Goal: Task Accomplishment & Management: Use online tool/utility

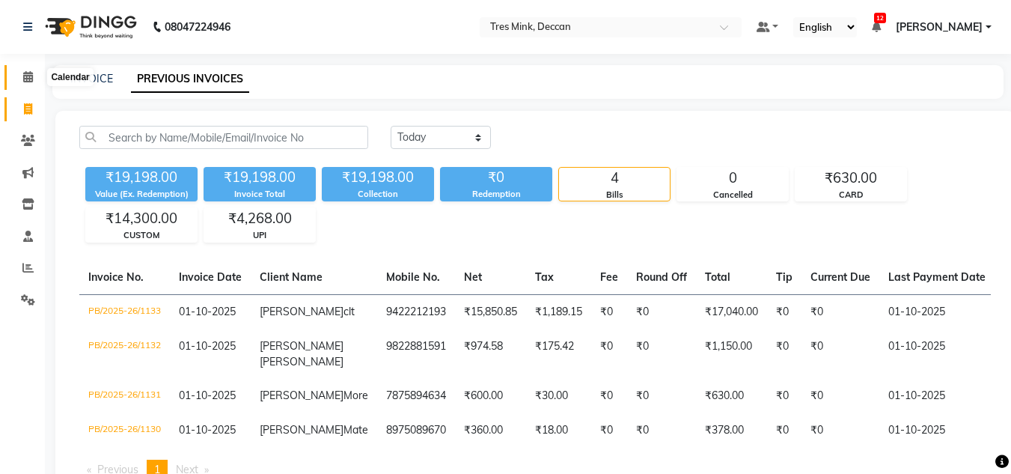
click at [31, 69] on span at bounding box center [28, 77] width 26 height 17
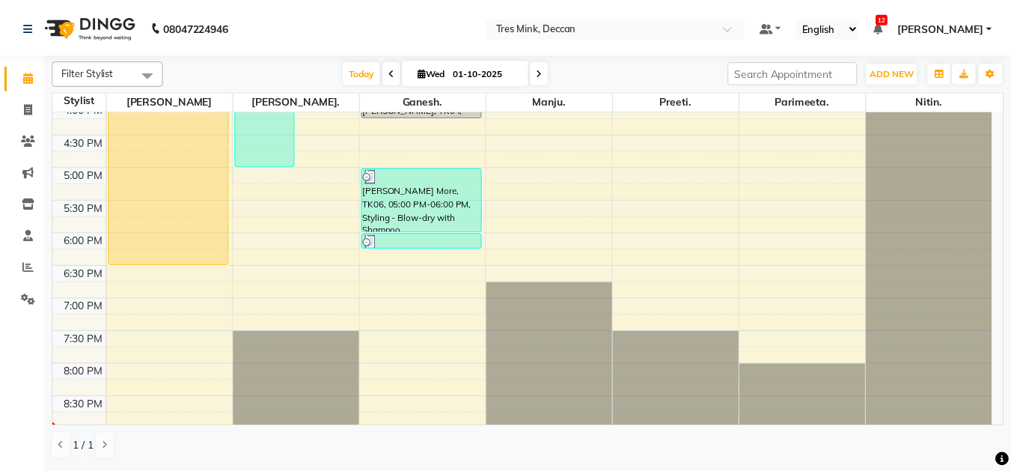
scroll to position [540, 0]
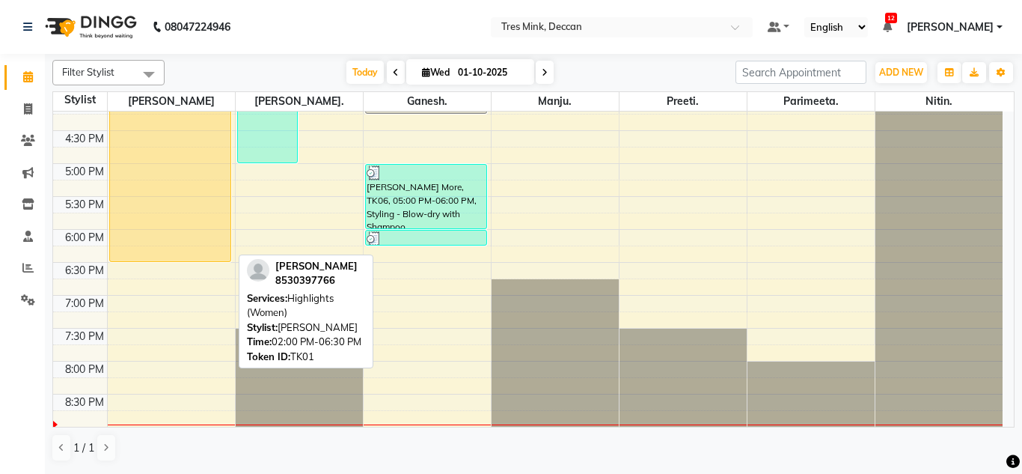
click at [169, 164] on div "[PERSON_NAME], TK01, 02:00 PM-06:30 PM, Highlights (Women)" at bounding box center [170, 114] width 121 height 294
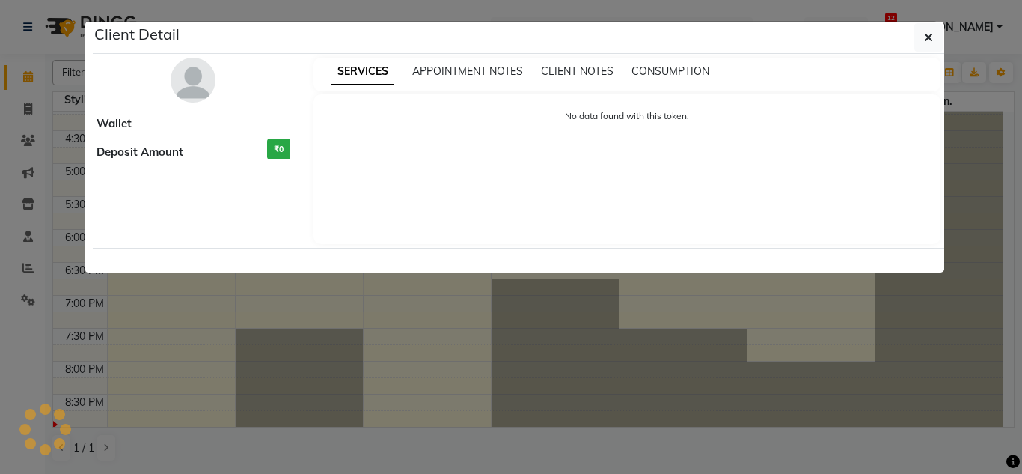
select select "1"
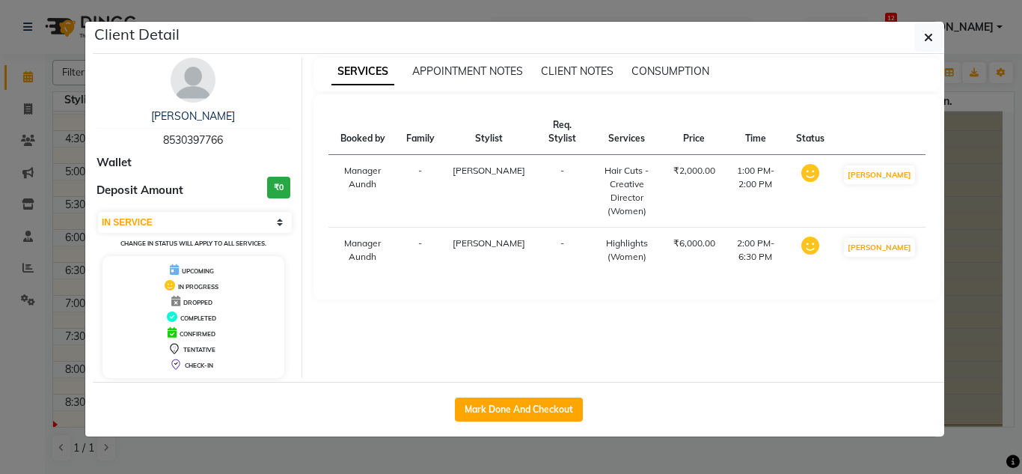
click at [540, 395] on div "Mark Done And Checkout" at bounding box center [519, 409] width 852 height 55
click at [541, 403] on button "Mark Done And Checkout" at bounding box center [519, 409] width 128 height 24
select select "service"
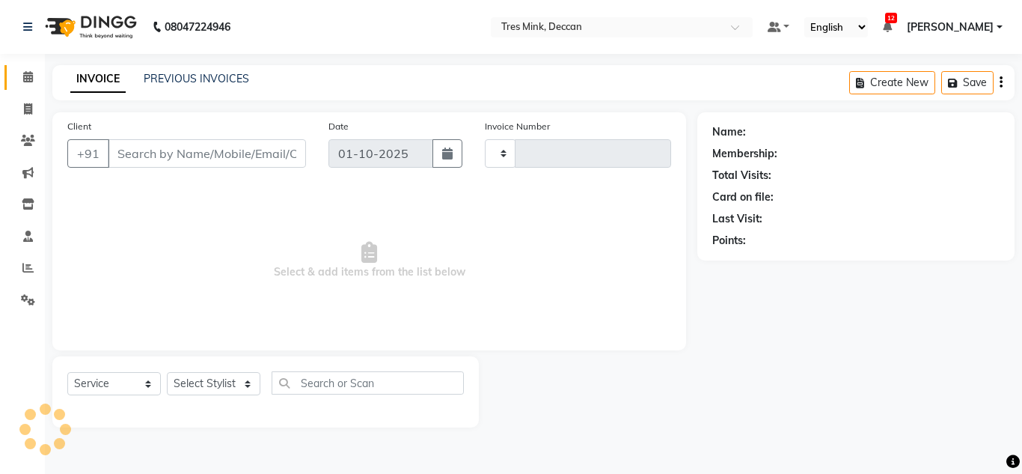
type input "1134"
select select "8055"
type input "8530397766"
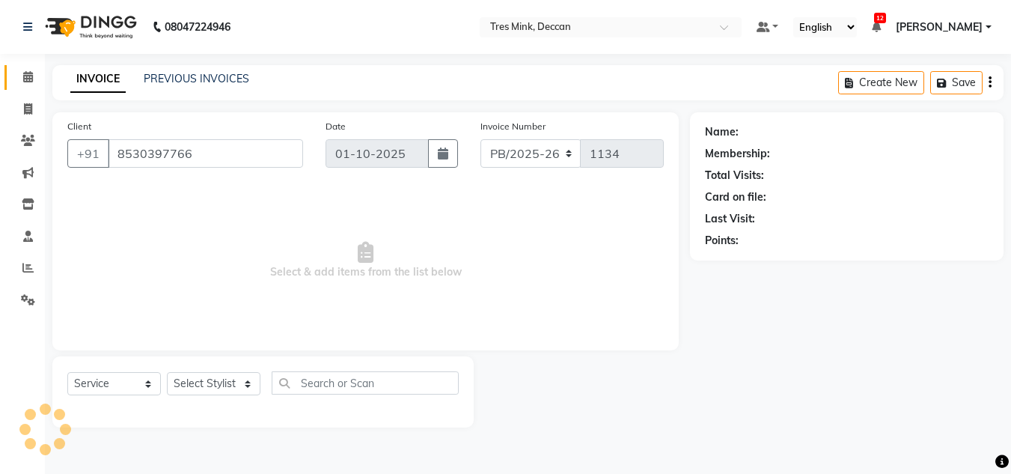
select select "59496"
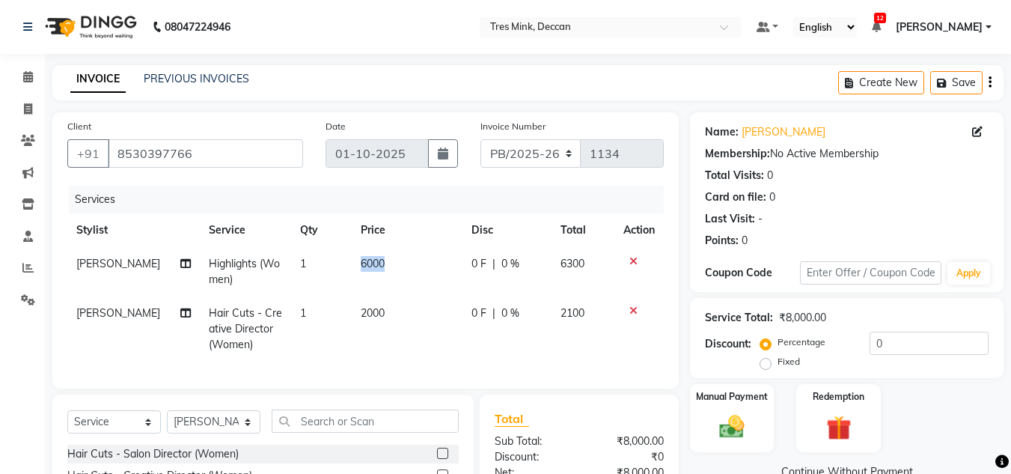
drag, startPoint x: 356, startPoint y: 261, endPoint x: 385, endPoint y: 256, distance: 28.9
click at [385, 256] on td "6000" at bounding box center [407, 271] width 111 height 49
select select "59496"
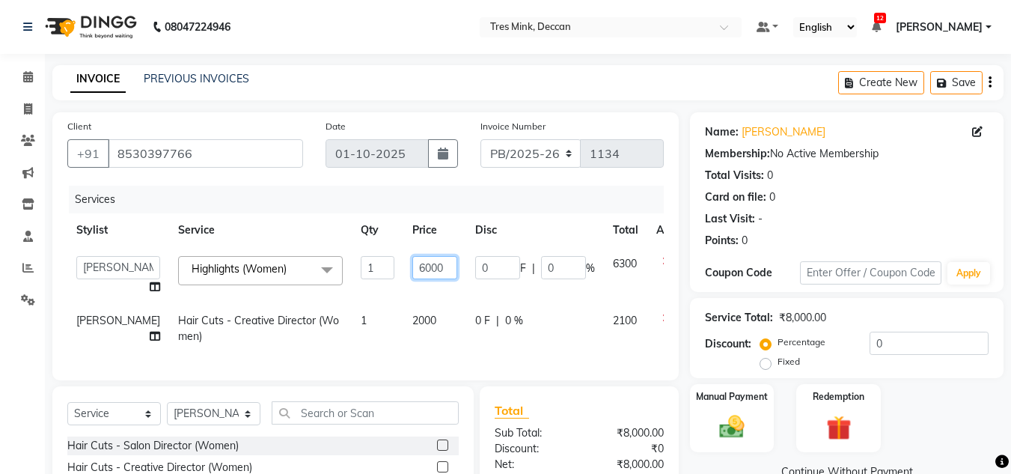
click at [412, 256] on input "6000" at bounding box center [434, 267] width 45 height 23
type input "0"
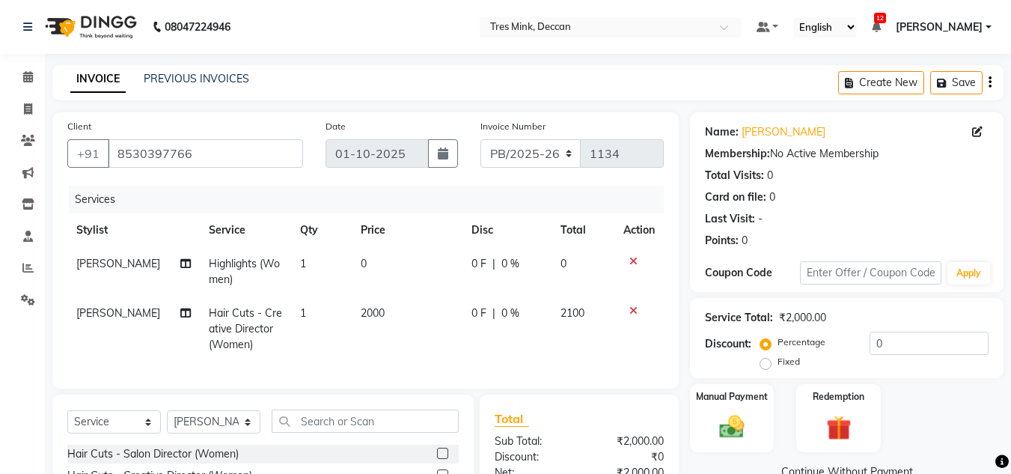
click at [439, 281] on tr "[PERSON_NAME] Highlights (Women) 1 0 0 F | 0 % 0" at bounding box center [365, 271] width 596 height 49
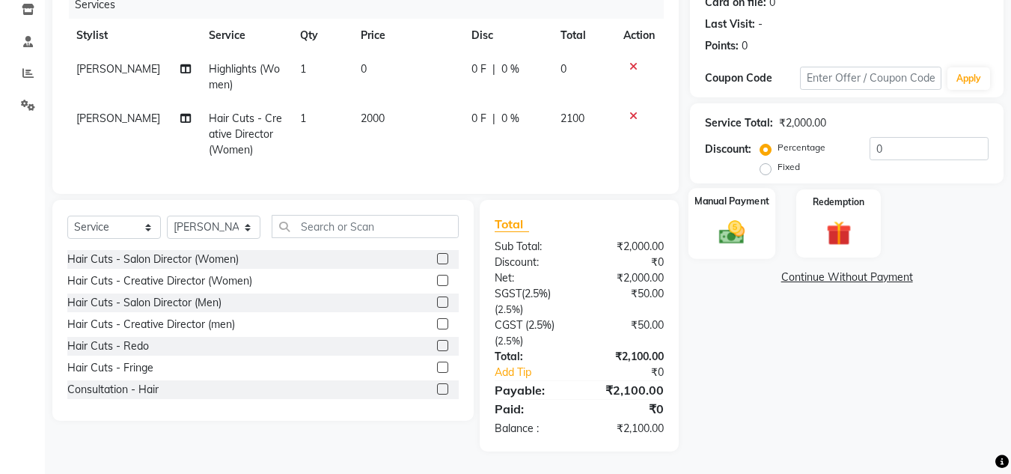
click at [727, 236] on img at bounding box center [732, 232] width 42 height 30
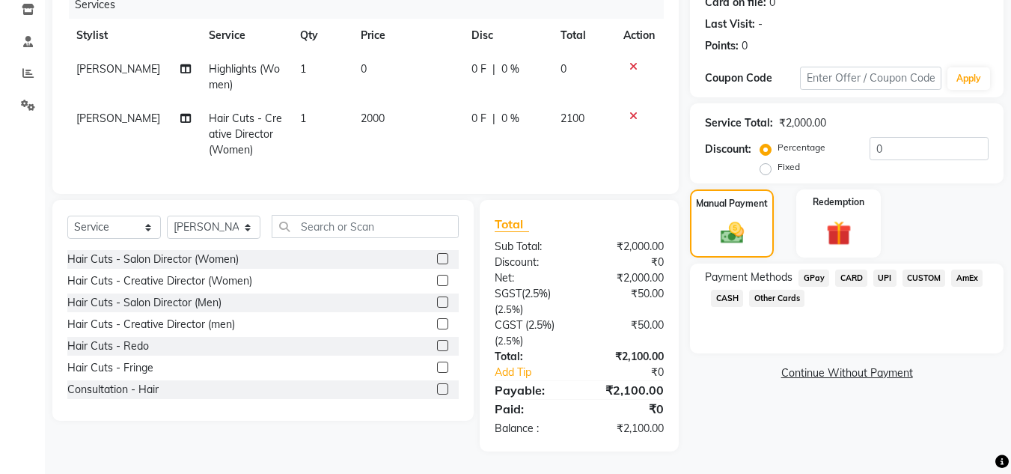
click at [882, 269] on span "UPI" at bounding box center [884, 277] width 23 height 17
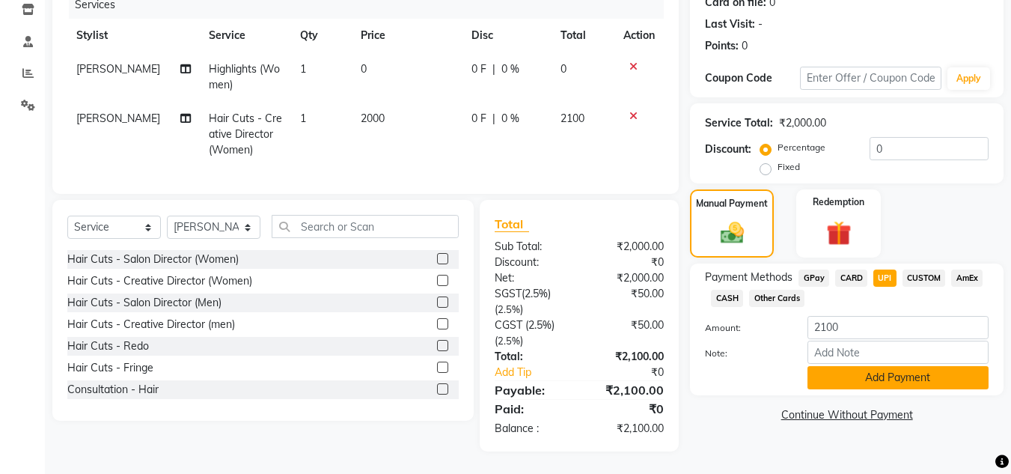
click at [883, 366] on button "Add Payment" at bounding box center [897, 377] width 181 height 23
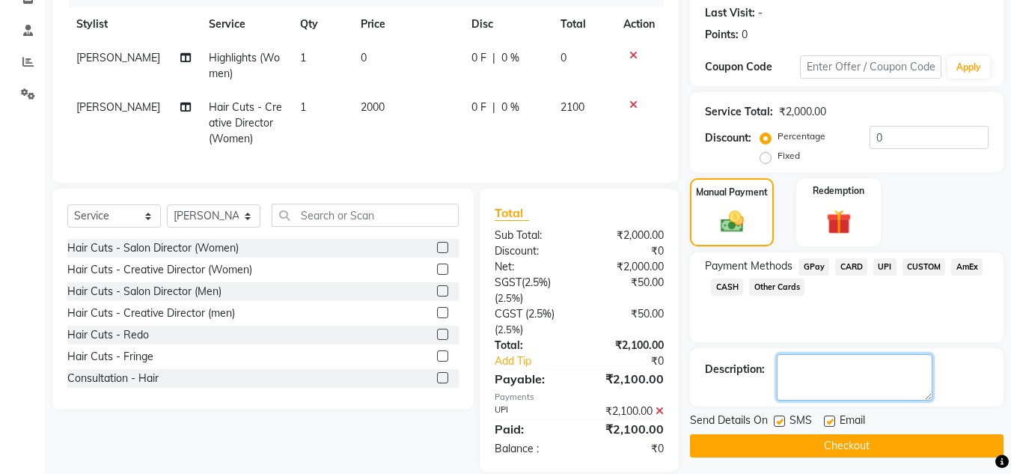
click at [859, 366] on textarea at bounding box center [855, 377] width 156 height 46
type textarea "revati"
click at [946, 453] on button "Checkout" at bounding box center [847, 445] width 314 height 23
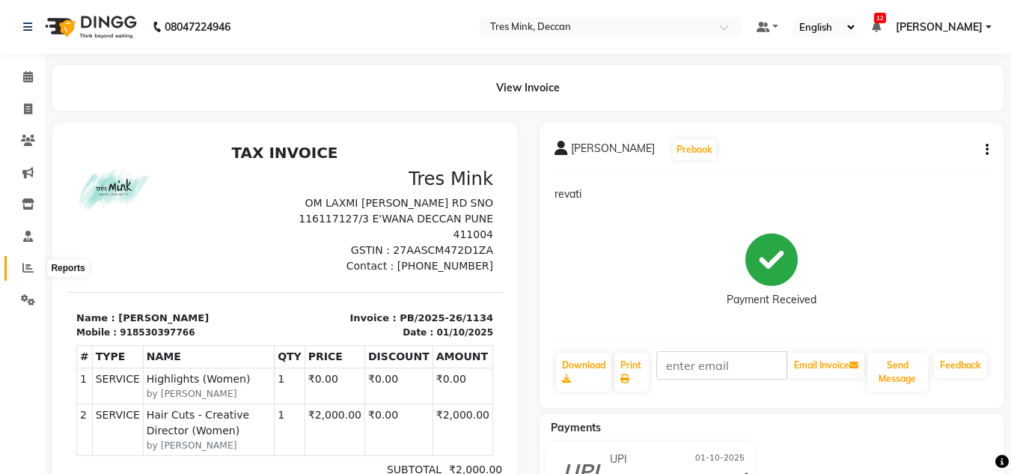
click at [25, 266] on icon at bounding box center [27, 267] width 11 height 11
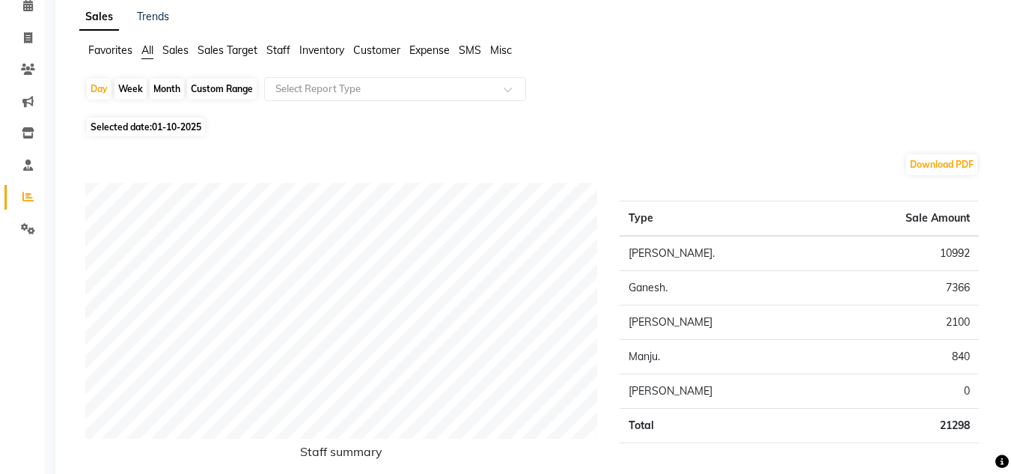
scroll to position [12, 0]
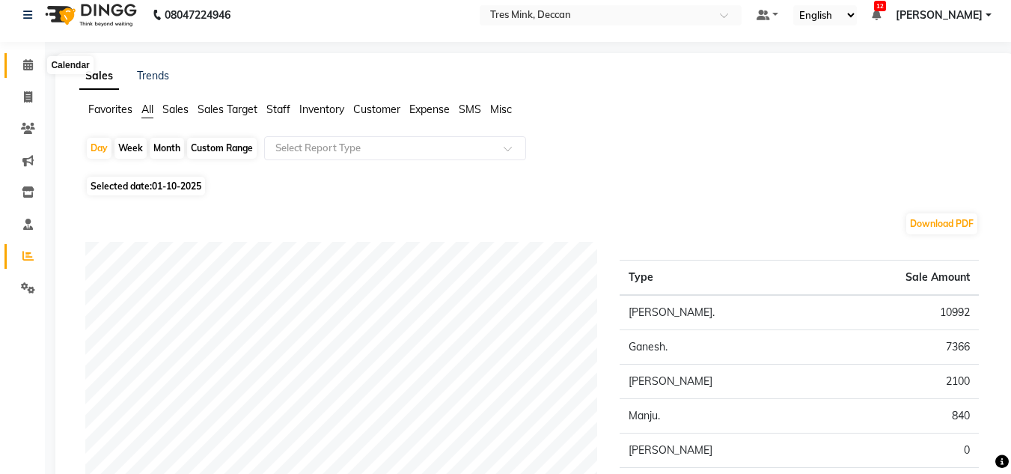
click at [30, 60] on icon at bounding box center [28, 64] width 10 height 11
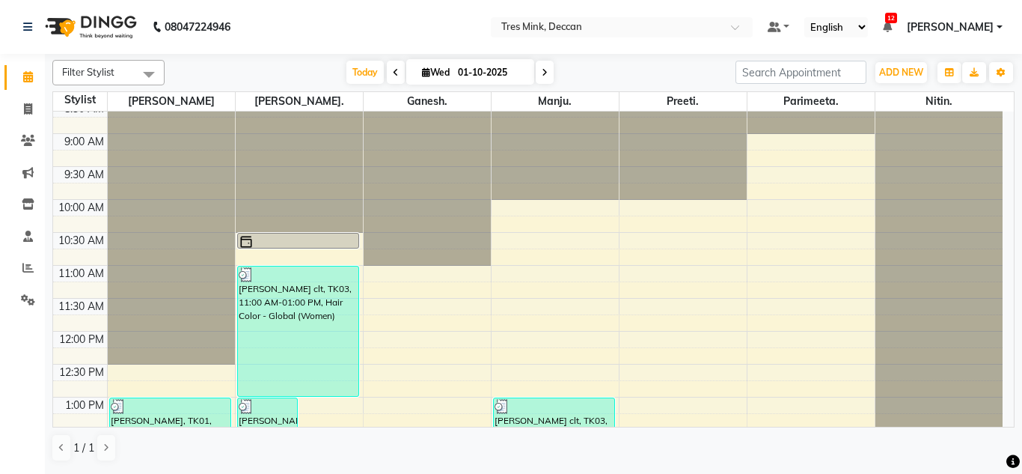
scroll to position [43, 0]
click at [546, 71] on span at bounding box center [545, 72] width 18 height 23
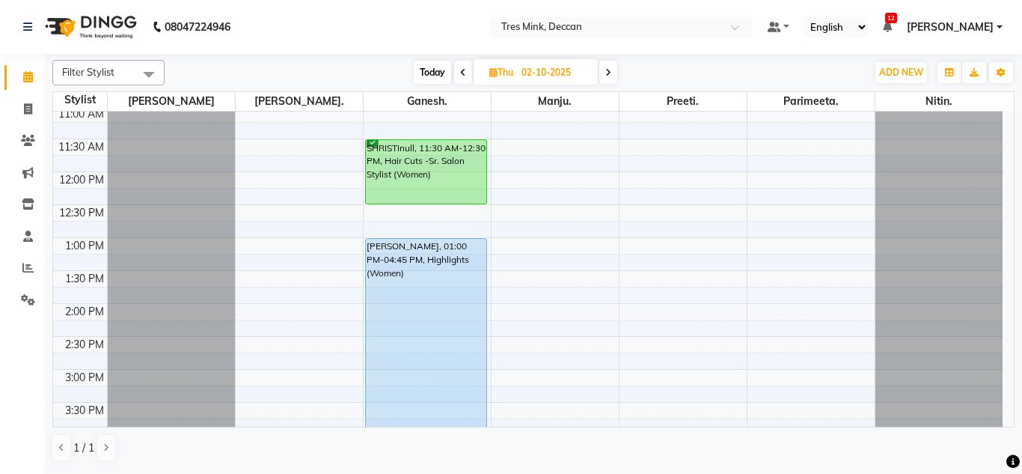
scroll to position [204, 0]
click at [606, 69] on icon at bounding box center [608, 72] width 6 height 9
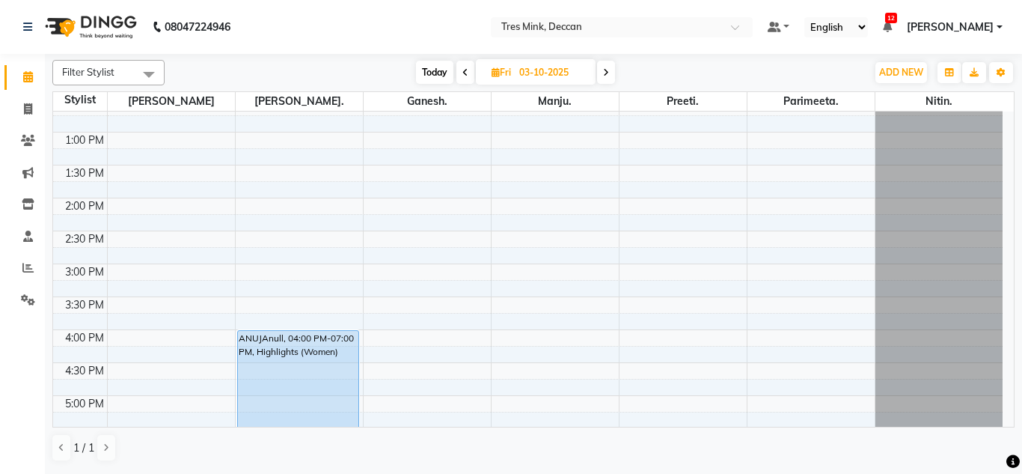
scroll to position [308, 0]
click at [434, 64] on span "Today" at bounding box center [434, 72] width 37 height 23
type input "01-10-2025"
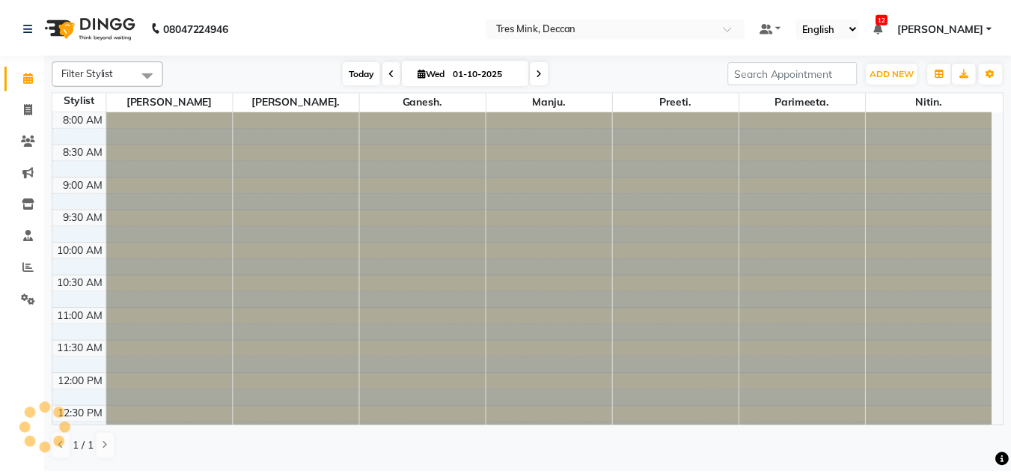
scroll to position [540, 0]
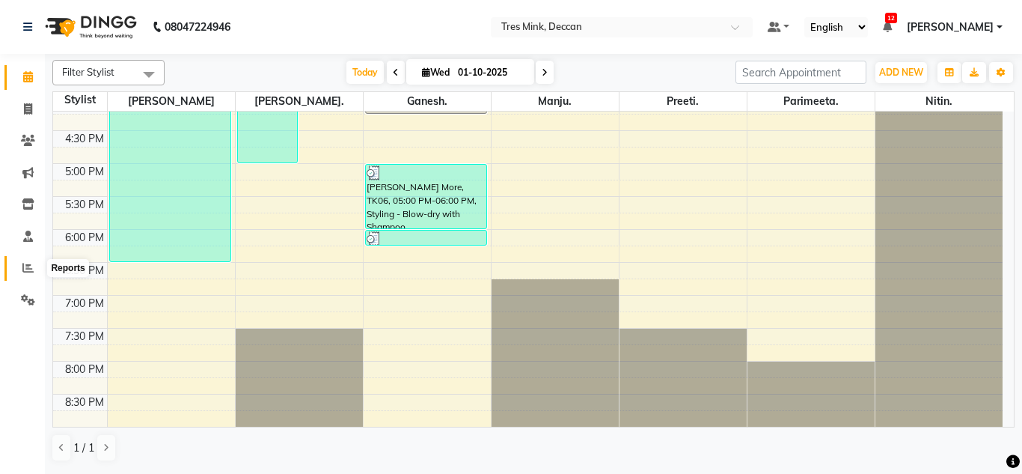
click at [20, 273] on span at bounding box center [28, 268] width 26 height 17
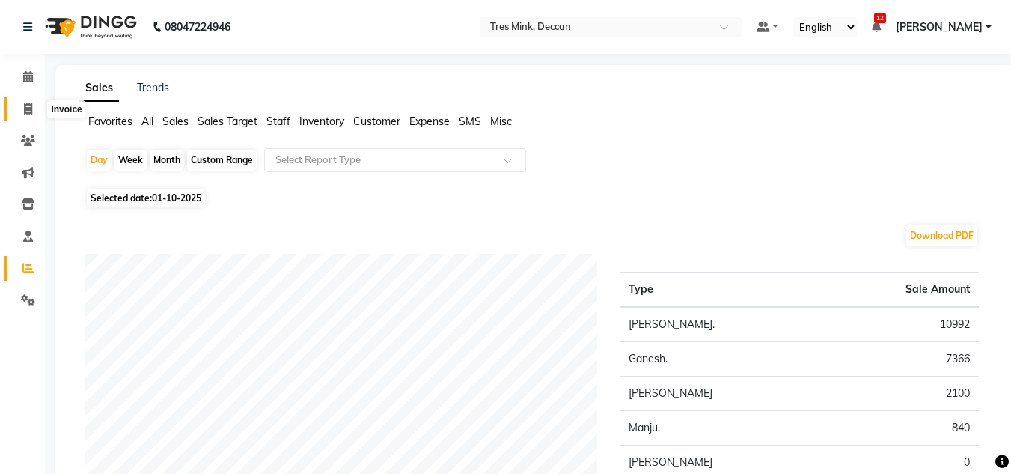
click at [25, 106] on icon at bounding box center [28, 108] width 8 height 11
select select "service"
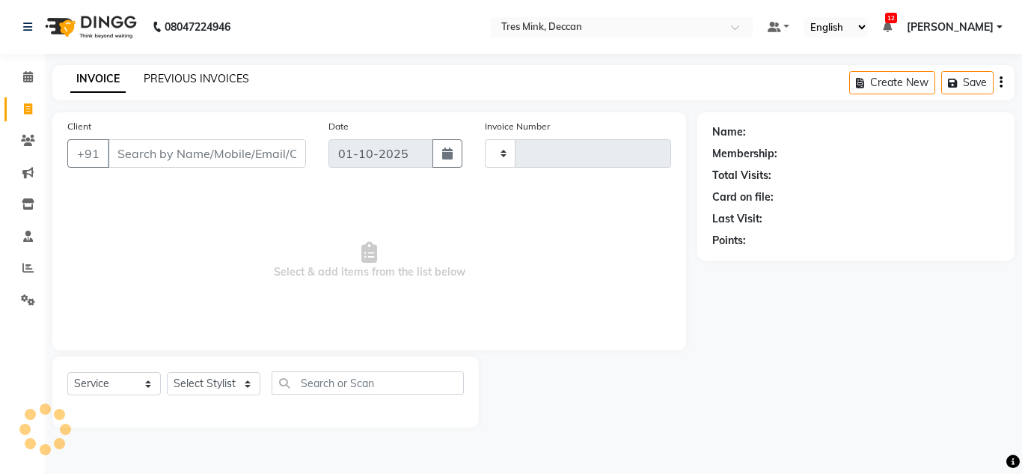
type input "1135"
select select "8055"
click at [171, 79] on link "PREVIOUS INVOICES" at bounding box center [197, 78] width 106 height 13
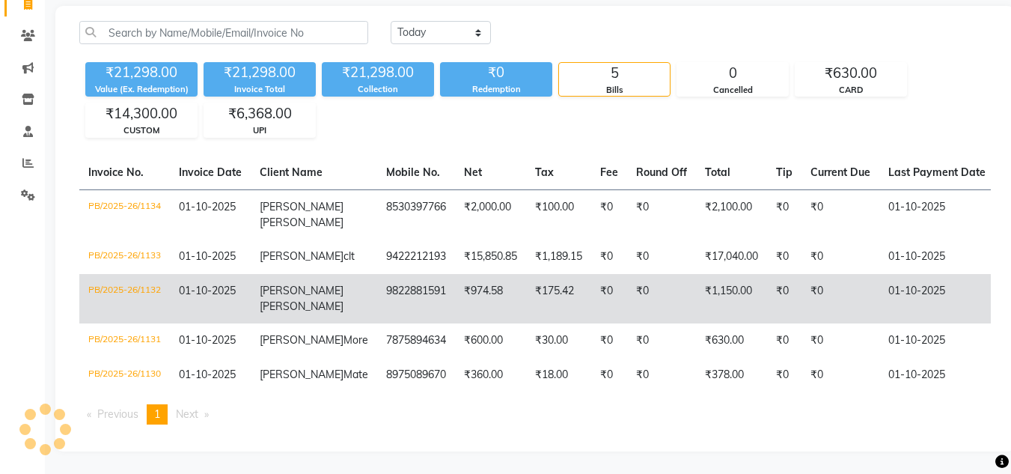
scroll to position [4, 0]
